Goal: Task Accomplishment & Management: Use online tool/utility

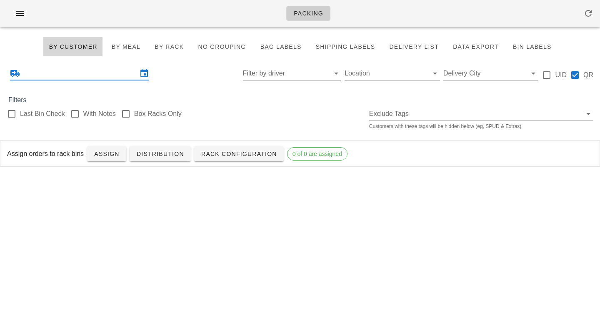
click at [128, 78] on input "text" at bounding box center [80, 73] width 116 height 13
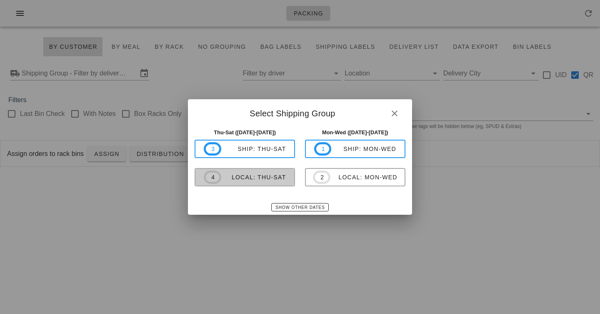
click at [258, 179] on div "local: Thu-Sat" at bounding box center [253, 177] width 65 height 7
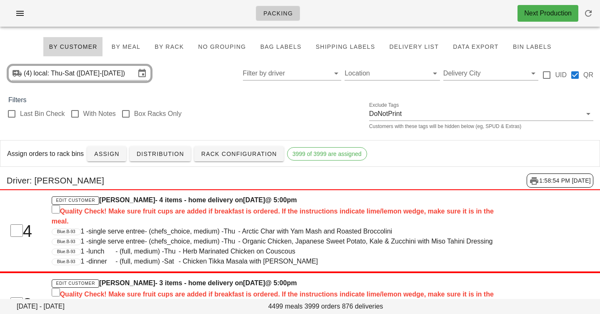
click at [282, 128] on div "Last Bin Check With Notes Box Racks Only Exclude Tags DoNotPrint Customers with…" at bounding box center [300, 118] width 600 height 27
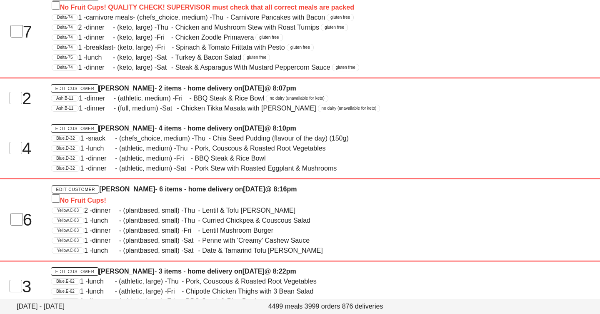
scroll to position [28586, 0]
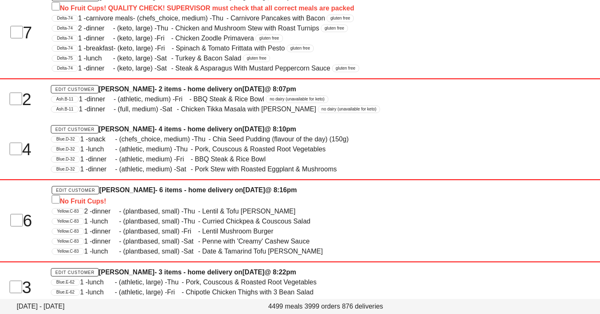
click at [96, 23] on span "carnivore meals" at bounding box center [109, 18] width 47 height 10
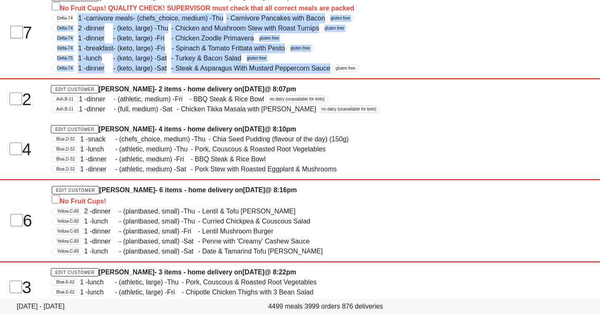
drag, startPoint x: 96, startPoint y: 66, endPoint x: 107, endPoint y: 121, distance: 56.4
click at [107, 78] on div "Edit Customer Daniel Baranowsky - 7 items - home delivery on Wednesday Oct 01 @…" at bounding box center [275, 32] width 456 height 91
click at [107, 73] on span "dinner" at bounding box center [99, 68] width 27 height 10
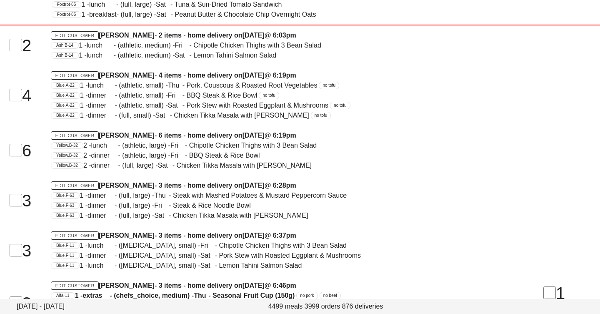
scroll to position [38769, 0]
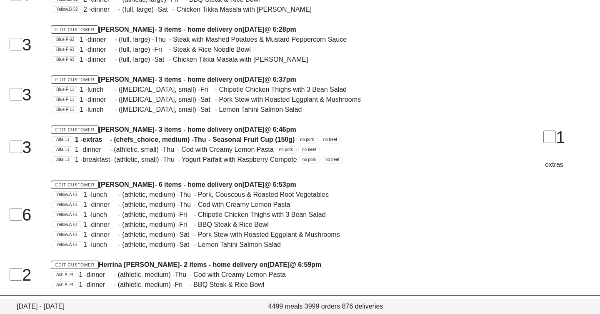
click at [167, 45] on span "Thu" at bounding box center [161, 40] width 15 height 10
drag, startPoint x: 167, startPoint y: 86, endPoint x: 167, endPoint y: 133, distance: 46.7
click at [167, 133] on div "Driver: Marilyn Bernal 1:58:54 PM 9/29/2025 8 Edit Customer Brian Ostlund - 8 i…" at bounding box center [300, 292] width 600 height 1866
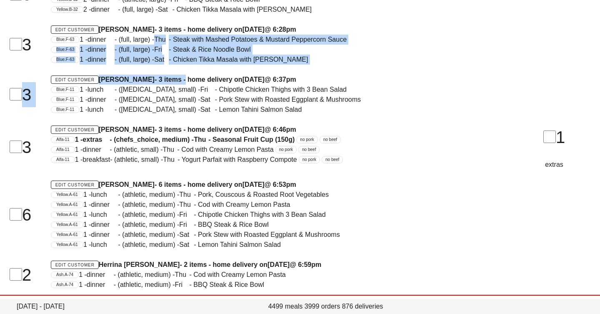
click at [167, 85] on h4 "Edit Customer Penny Dixon - 3 items - home delivery on Wednesday Oct 01 @ 6:37pm" at bounding box center [275, 80] width 448 height 10
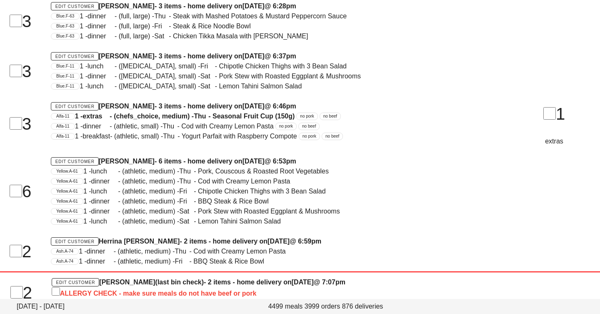
scroll to position [38793, 0]
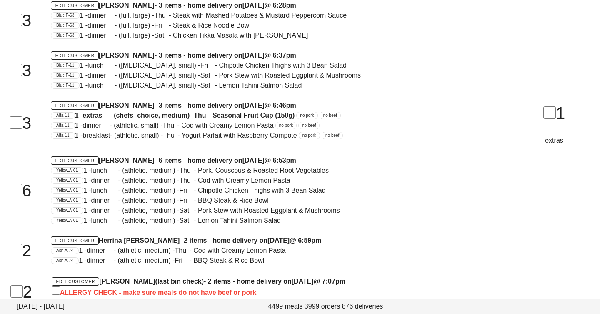
drag, startPoint x: 179, startPoint y: 95, endPoint x: 179, endPoint y: 229, distance: 134.2
click at [179, 229] on div "Driver: Marilyn Bernal 1:58:54 PM 9/29/2025 8 Edit Customer Brian Ostlund - 8 i…" at bounding box center [300, 268] width 600 height 1866
click at [179, 184] on span "1 - dinner - (athletic, medium) - Thu - Cod with Creamy Lemon Pasta" at bounding box center [186, 180] width 207 height 7
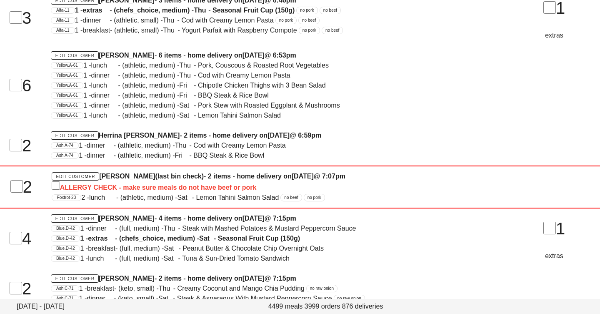
scroll to position [38901, 0]
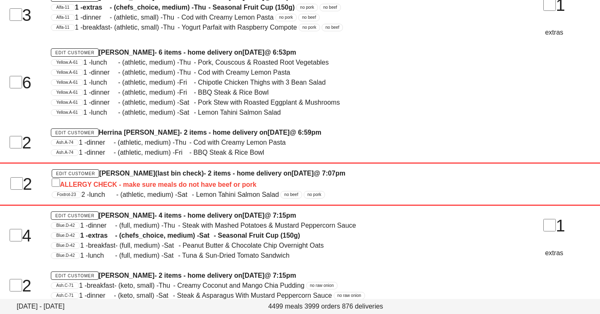
click at [177, 108] on div "Yellow.A-61 1 - dinner - (athletic, medium) - Sat - Pork Stew with Roasted Eggp…" at bounding box center [275, 103] width 448 height 10
click at [175, 123] on div "Edit Customer Emilio Salituro - 6 items - home delivery on Wednesday Oct 01 @ 6…" at bounding box center [275, 83] width 458 height 80
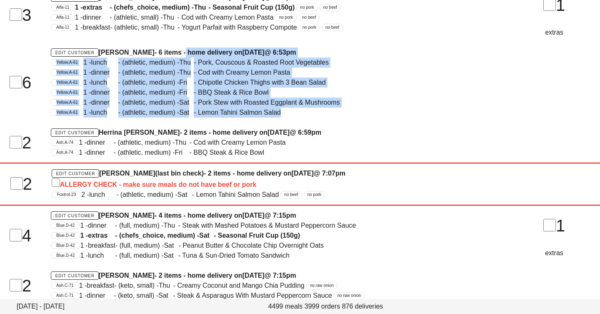
drag, startPoint x: 175, startPoint y: 168, endPoint x: 175, endPoint y: 97, distance: 71.3
click at [175, 97] on div "Edit Customer Emilio Salituro - 6 items - home delivery on Wednesday Oct 01 @ 6…" at bounding box center [275, 83] width 458 height 80
click at [175, 58] on h4 "Edit Customer Emilio Salituro - 6 items - home delivery on Wednesday Oct 01 @ 6…" at bounding box center [275, 53] width 448 height 10
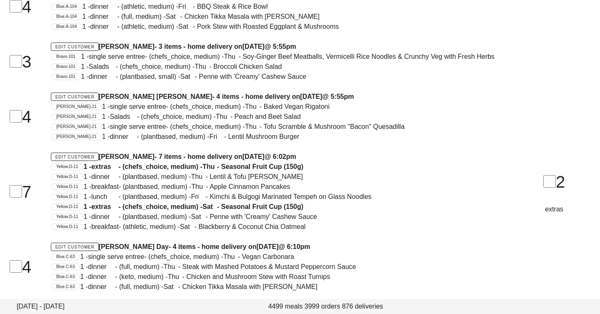
scroll to position [36106, 0]
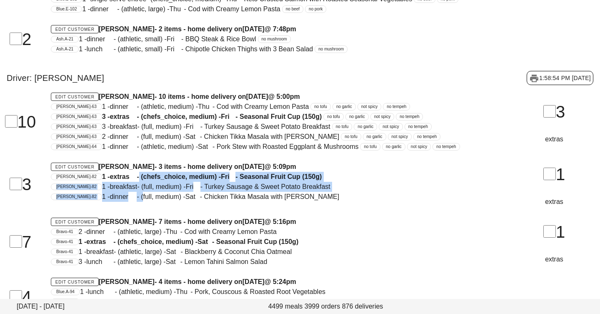
drag, startPoint x: 122, startPoint y: 224, endPoint x: 125, endPoint y: 250, distance: 25.6
click at [125, 212] on div "Edit Customer Helene Jacob - 3 items - home delivery on Wednesday Oct 01 @ 5:09…" at bounding box center [275, 184] width 458 height 55
click at [125, 200] on span "1 - dinner - (full, medium) - Sat - Chicken Tikka Masala with Jasmine Rice" at bounding box center [220, 196] width 237 height 7
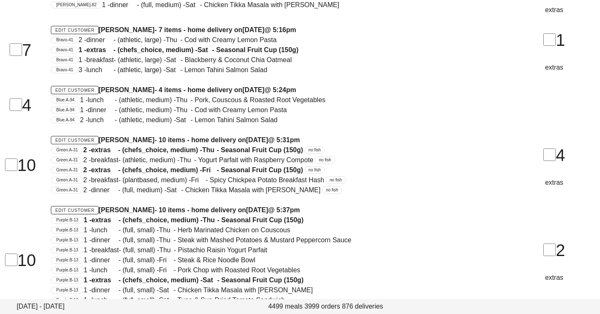
scroll to position [36299, 0]
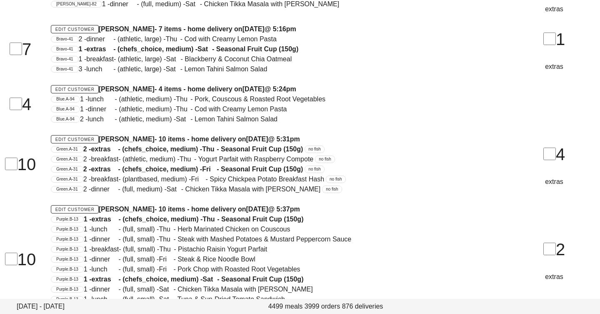
click at [146, 34] on h4 "Edit Customer James Clift - 7 items - home delivery on Wednesday Oct 01 @ 5:16pm" at bounding box center [275, 29] width 448 height 10
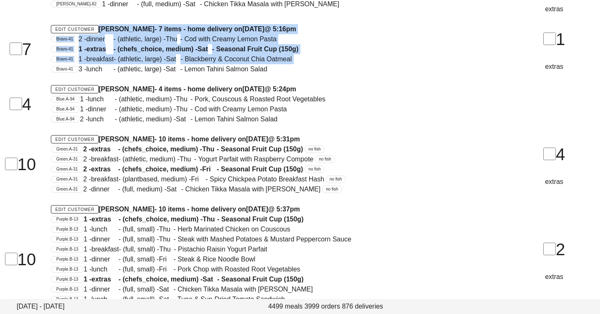
drag, startPoint x: 146, startPoint y: 80, endPoint x: 146, endPoint y: 111, distance: 31.3
click at [146, 79] on div "Edit Customer James Clift - 7 items - home delivery on Wednesday Oct 01 @ 5:16p…" at bounding box center [275, 49] width 458 height 60
click at [146, 63] on span "1 - breakfast - (athletic, large) - Sat - Blackberry & Coconut Chia Oatmeal" at bounding box center [185, 58] width 213 height 7
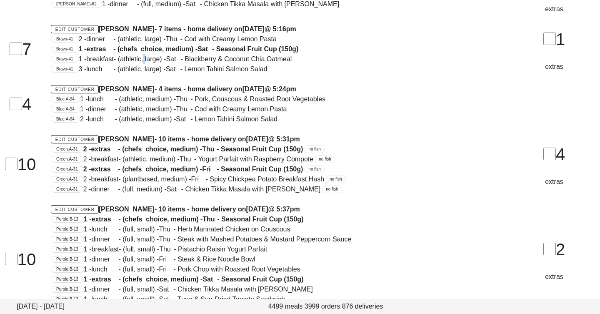
click at [146, 63] on span "1 - breakfast - (athletic, large) - Sat - Blackberry & Coconut Chia Oatmeal" at bounding box center [185, 58] width 213 height 7
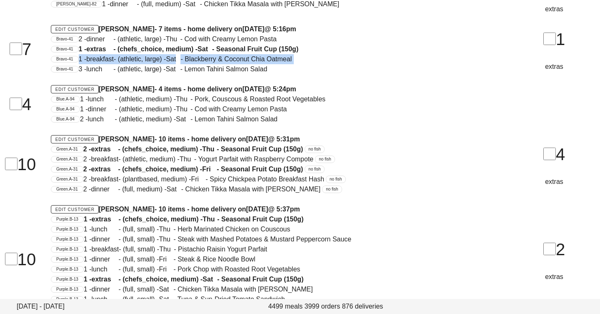
click at [146, 63] on span "1 - breakfast - (athletic, large) - Sat - Blackberry & Coconut Chia Oatmeal" at bounding box center [185, 58] width 213 height 7
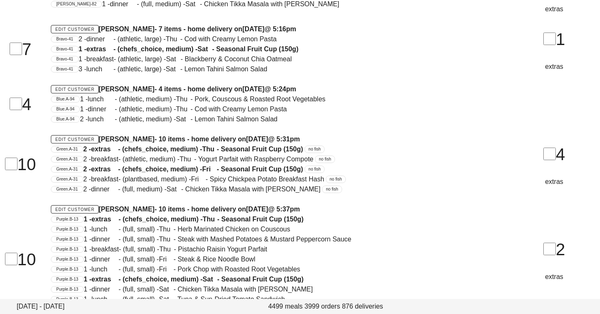
click at [140, 43] on span "2 - dinner - (athletic, large) - Thu - Cod with Creamy Lemon Pasta" at bounding box center [178, 38] width 198 height 7
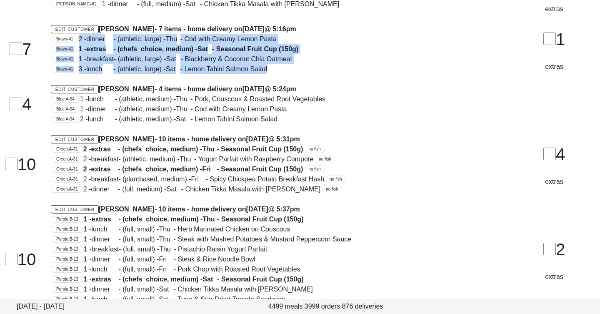
drag, startPoint x: 140, startPoint y: 91, endPoint x: 140, endPoint y: 117, distance: 25.4
click at [140, 79] on div "Edit Customer James Clift - 7 items - home delivery on Wednesday Oct 01 @ 5:16p…" at bounding box center [275, 49] width 458 height 60
click at [140, 73] on span "3 - lunch - (athletic, large) - Sat - Lemon Tahini Salmon Salad" at bounding box center [173, 68] width 189 height 7
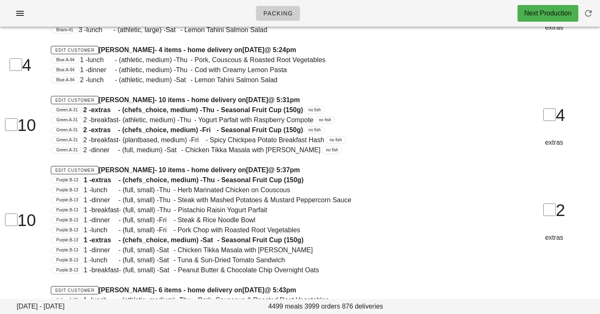
scroll to position [36337, 0]
click at [144, 24] on span "1 - breakfast - (athletic, large) - Sat - Blackberry & Coconut Chia Oatmeal" at bounding box center [185, 20] width 213 height 7
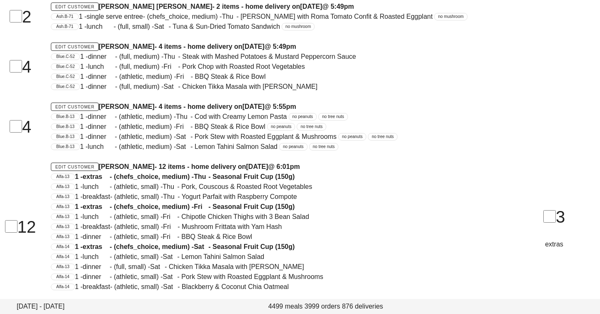
scroll to position [42152, 0]
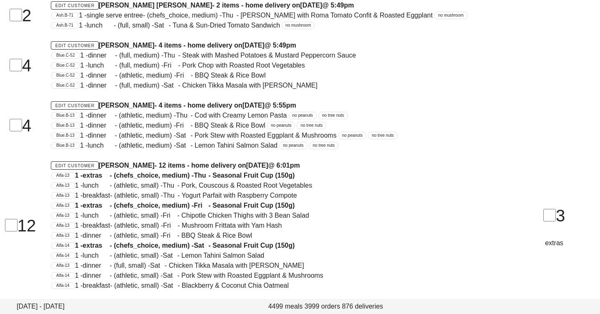
click at [201, 90] on div "Edit Customer Matthew Hanger - 4 items - home delivery on Wednesday Oct 01 @ 5:…" at bounding box center [275, 65] width 458 height 60
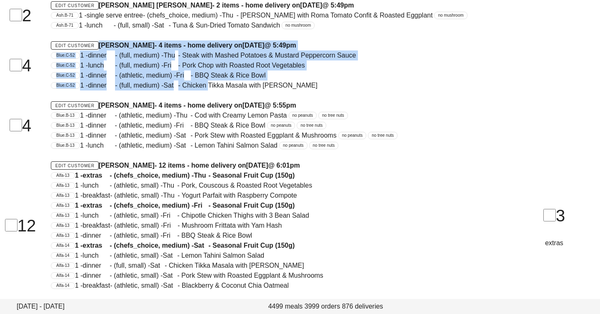
drag, startPoint x: 201, startPoint y: 90, endPoint x: 203, endPoint y: 135, distance: 44.6
click at [203, 95] on div "Edit Customer Matthew Hanger - 4 items - home delivery on Wednesday Oct 01 @ 5:…" at bounding box center [275, 65] width 458 height 60
click at [203, 89] on span "1 - dinner - (full, medium) - Sat - Chicken Tikka Masala with Jasmine Rice" at bounding box center [198, 85] width 237 height 7
drag, startPoint x: 203, startPoint y: 135, endPoint x: 203, endPoint y: 100, distance: 35.0
click at [203, 95] on div "Edit Customer Matthew Hanger - 4 items - home delivery on Wednesday Oct 01 @ 5:…" at bounding box center [275, 65] width 458 height 60
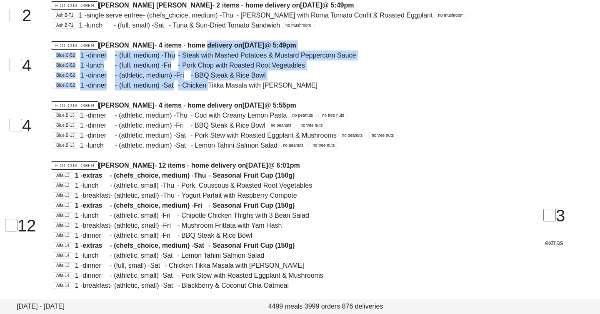
click at [214, 50] on h4 "Edit Customer Matthew Hanger - 4 items - home delivery on Wednesday Oct 01 @ 5:…" at bounding box center [275, 45] width 448 height 10
drag, startPoint x: 214, startPoint y: 91, endPoint x: 203, endPoint y: 135, distance: 46.0
click at [203, 95] on div "Edit Customer Matthew Hanger - 4 items - home delivery on Wednesday Oct 01 @ 5:…" at bounding box center [275, 65] width 458 height 60
click at [203, 89] on span "1 - dinner - (full, medium) - Sat - Chicken Tikka Masala with Jasmine Rice" at bounding box center [198, 85] width 237 height 7
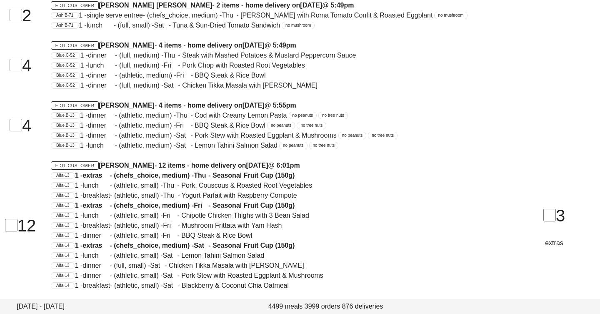
drag, startPoint x: 247, startPoint y: 29, endPoint x: 270, endPoint y: 328, distance: 299.7
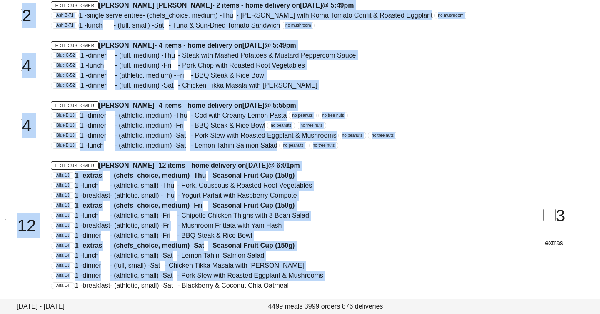
click at [221, 170] on h4 "Edit Customer Carl Davies - 12 items - home delivery on Wednesday Oct 01 @ 6:01…" at bounding box center [275, 165] width 448 height 10
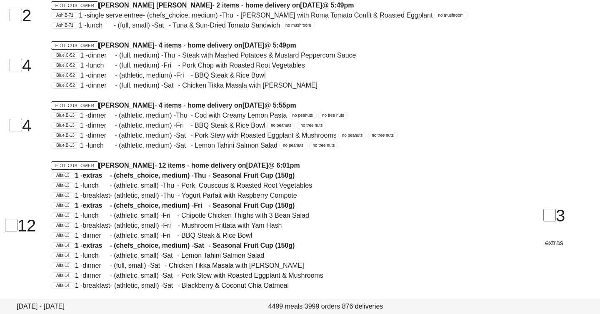
drag, startPoint x: 229, startPoint y: 281, endPoint x: 207, endPoint y: 87, distance: 195.5
click at [207, 87] on div "Edit Customer Matthew Hanger - 4 items - home delivery on Wednesday Oct 01 @ 5:…" at bounding box center [275, 65] width 458 height 60
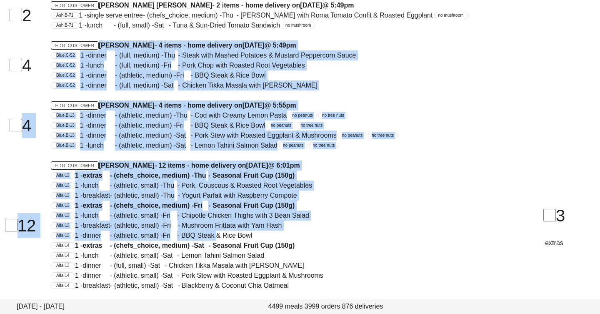
drag, startPoint x: 207, startPoint y: 87, endPoint x: 214, endPoint y: 283, distance: 196.4
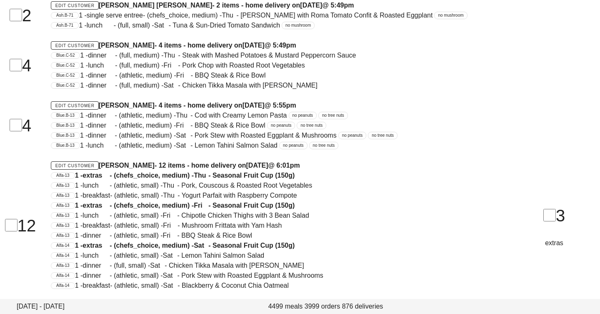
click at [215, 249] on span "1 - extras - (chefs_choice, medium) - Sat - Seasonal Fruit Cup (150g)" at bounding box center [185, 245] width 220 height 7
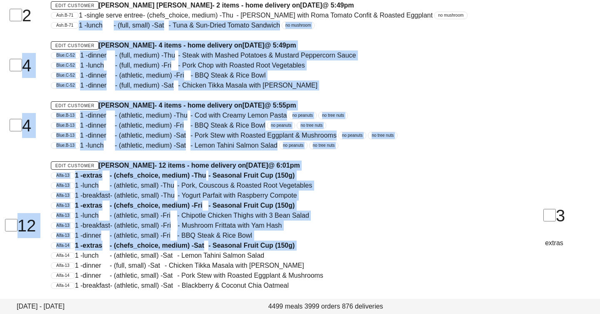
drag, startPoint x: 215, startPoint y: 293, endPoint x: 205, endPoint y: 72, distance: 221.5
click at [205, 29] on span "1 - lunch - (full, small) - Sat - Tuna & Sun-Dried Tomato Sandwich" at bounding box center [179, 25] width 201 height 7
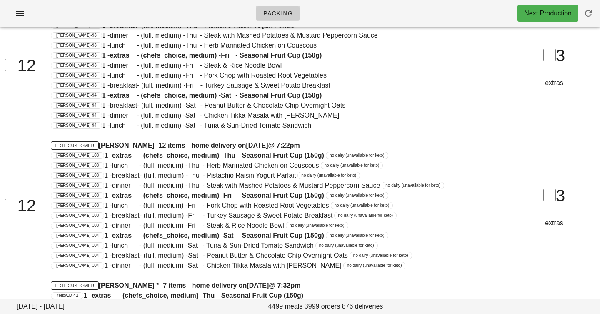
scroll to position [40791, 0]
